Goal: Transaction & Acquisition: Subscribe to service/newsletter

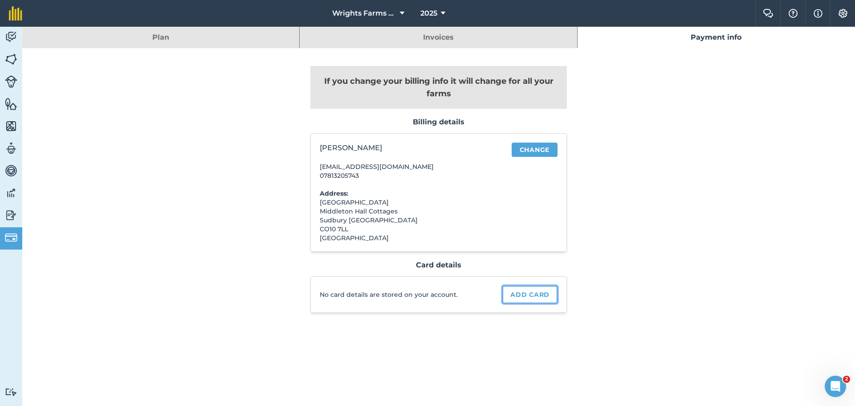
click at [529, 296] on link "Add card" at bounding box center [529, 294] width 55 height 18
click at [451, 40] on link "Invoices" at bounding box center [438, 37] width 277 height 21
click at [448, 266] on h3 "Card details" at bounding box center [438, 265] width 257 height 9
click at [436, 38] on link "Invoices" at bounding box center [438, 37] width 277 height 21
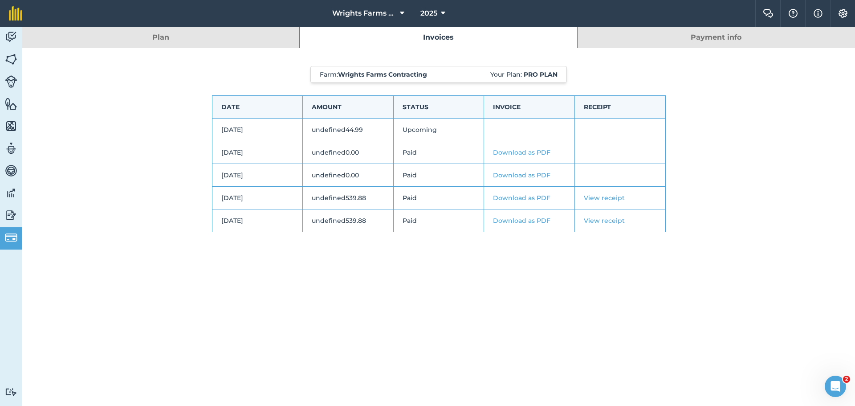
click at [172, 38] on link "Plan" at bounding box center [160, 37] width 277 height 21
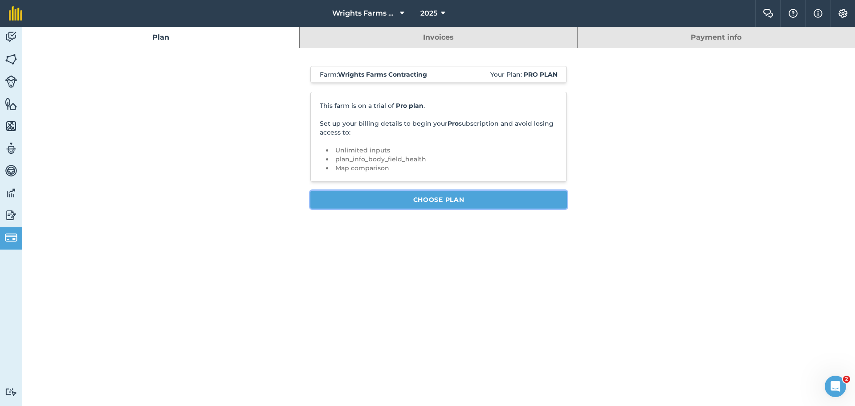
click at [441, 200] on link "Choose Plan" at bounding box center [438, 200] width 257 height 18
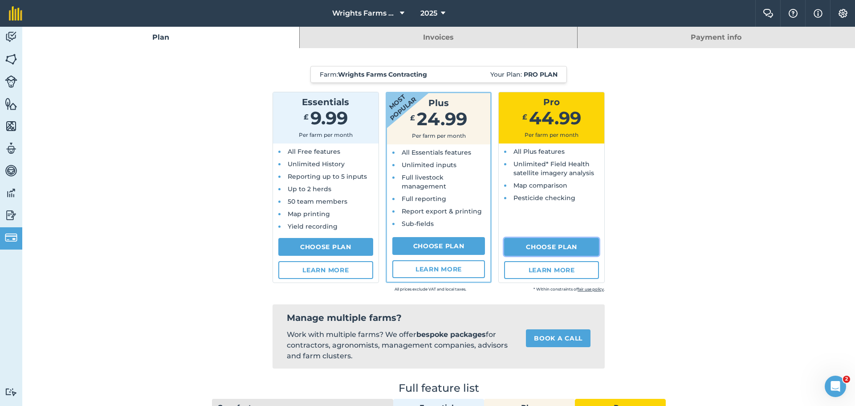
click at [544, 248] on link "Choose Plan" at bounding box center [551, 247] width 95 height 18
select select "c333f8ae-3c08-4337-b93a-84218057e287"
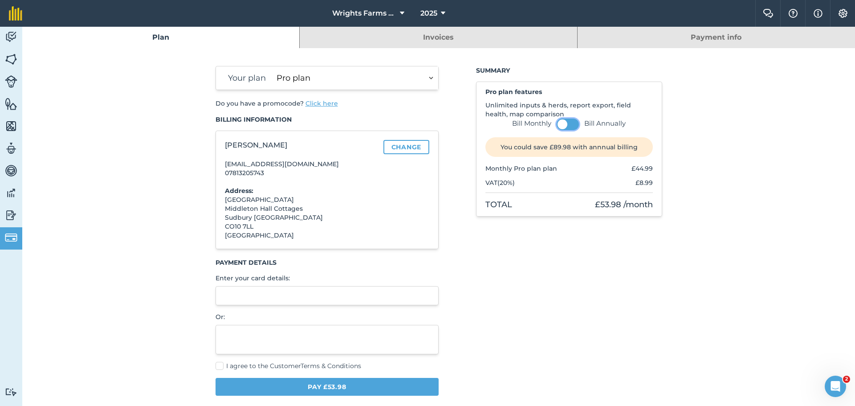
drag, startPoint x: 556, startPoint y: 123, endPoint x: 572, endPoint y: 123, distance: 16.0
click at [572, 123] on button at bounding box center [568, 124] width 22 height 12
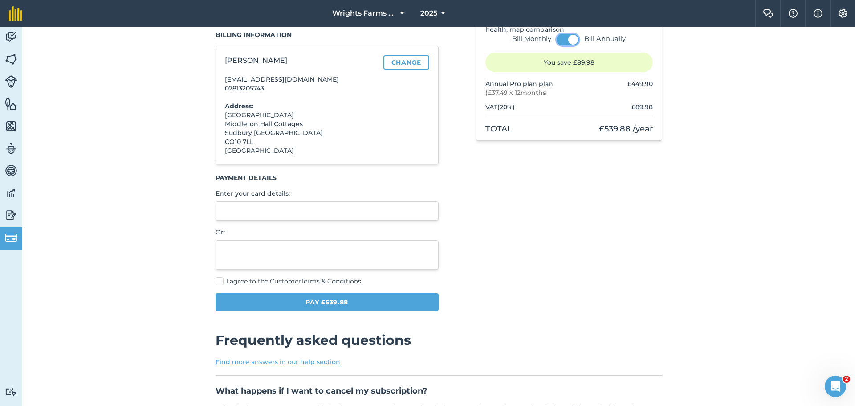
scroll to position [134, 0]
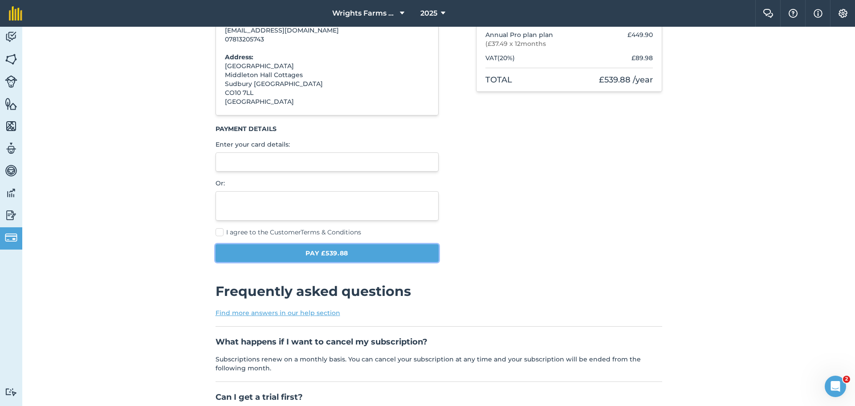
click at [322, 253] on button "Pay £539.88" at bounding box center [328, 253] width 224 height 18
click at [216, 232] on label "I agree to the Customer Terms & Conditions" at bounding box center [328, 232] width 224 height 9
click at [216, 361] on input "I agree to the Customer Terms & Conditions" at bounding box center [219, 364] width 6 height 6
checkbox input "true"
click at [328, 253] on button "Pay £539.88" at bounding box center [328, 253] width 224 height 18
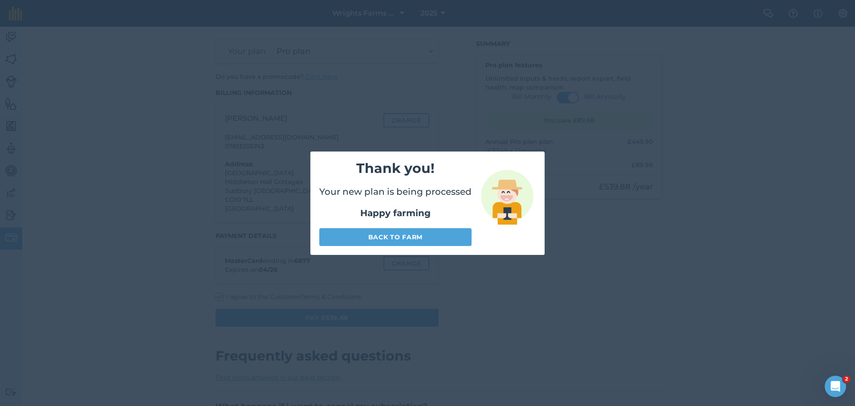
scroll to position [27, 0]
